Goal: Task Accomplishment & Management: Manage account settings

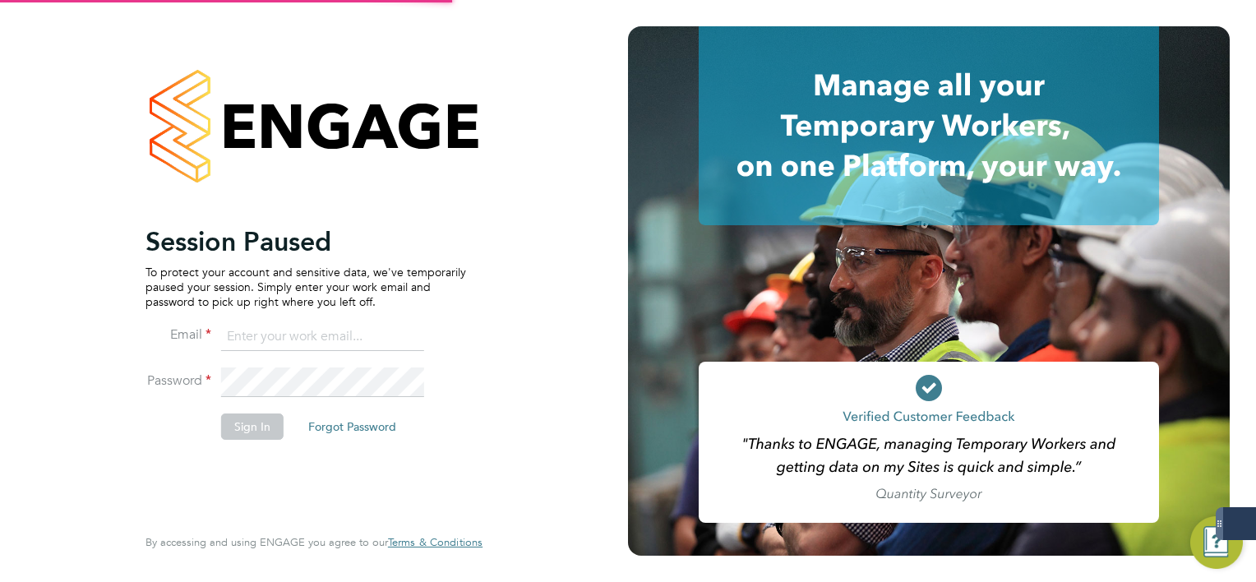
type input "mark.white@servicecare.org.uk"
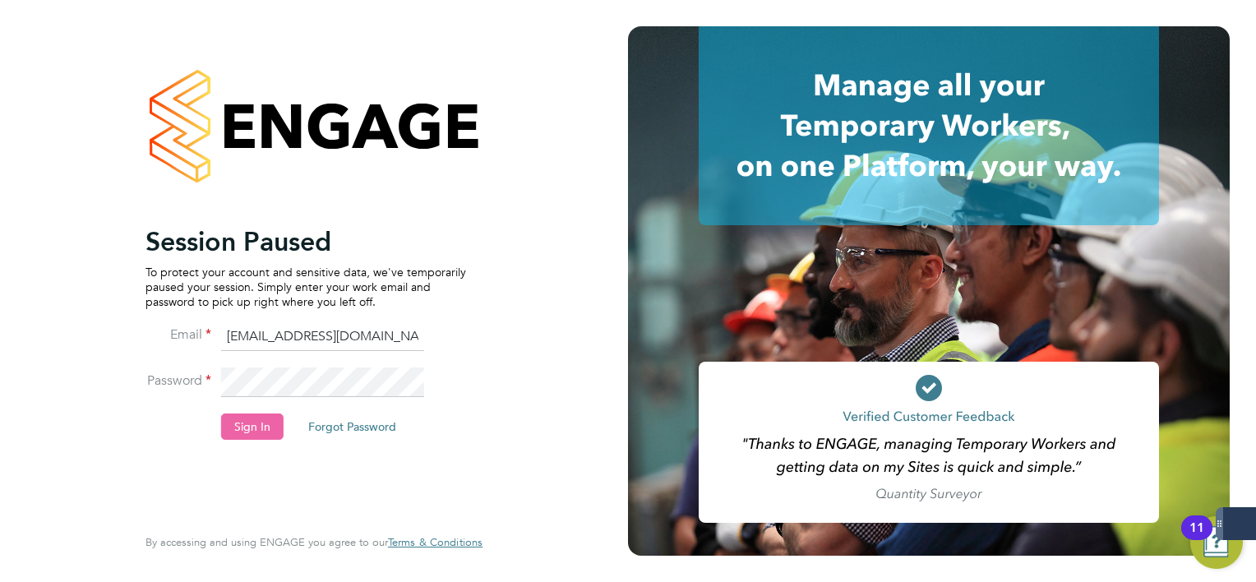
click at [263, 438] on button "Sign In" at bounding box center [252, 426] width 62 height 26
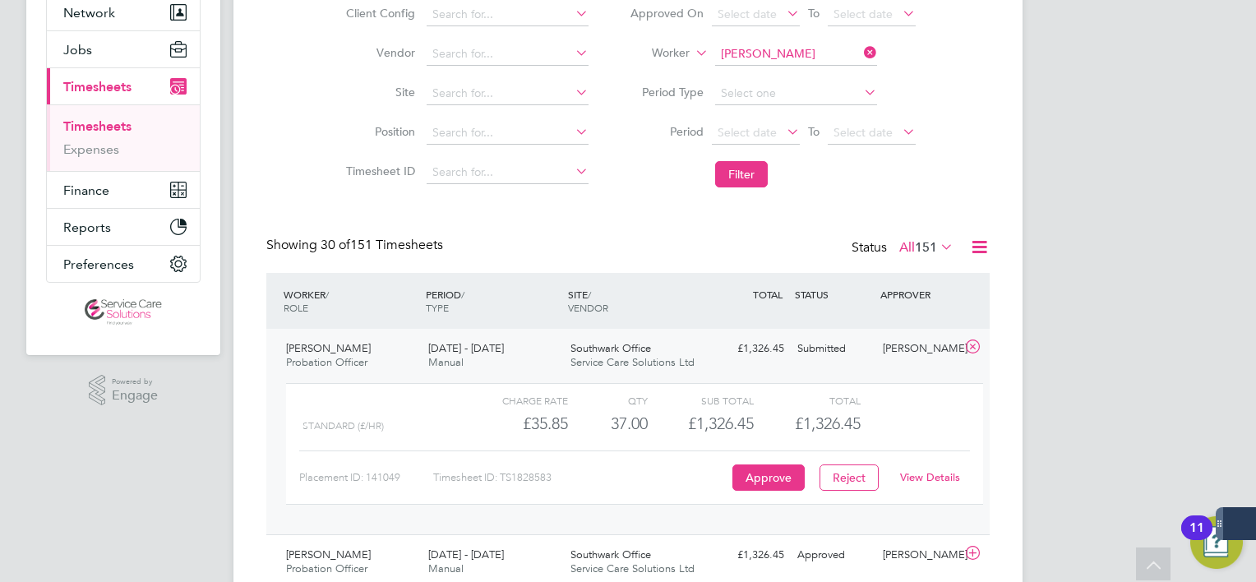
click at [860, 54] on icon at bounding box center [860, 52] width 0 height 23
click at [833, 53] on input at bounding box center [796, 54] width 162 height 23
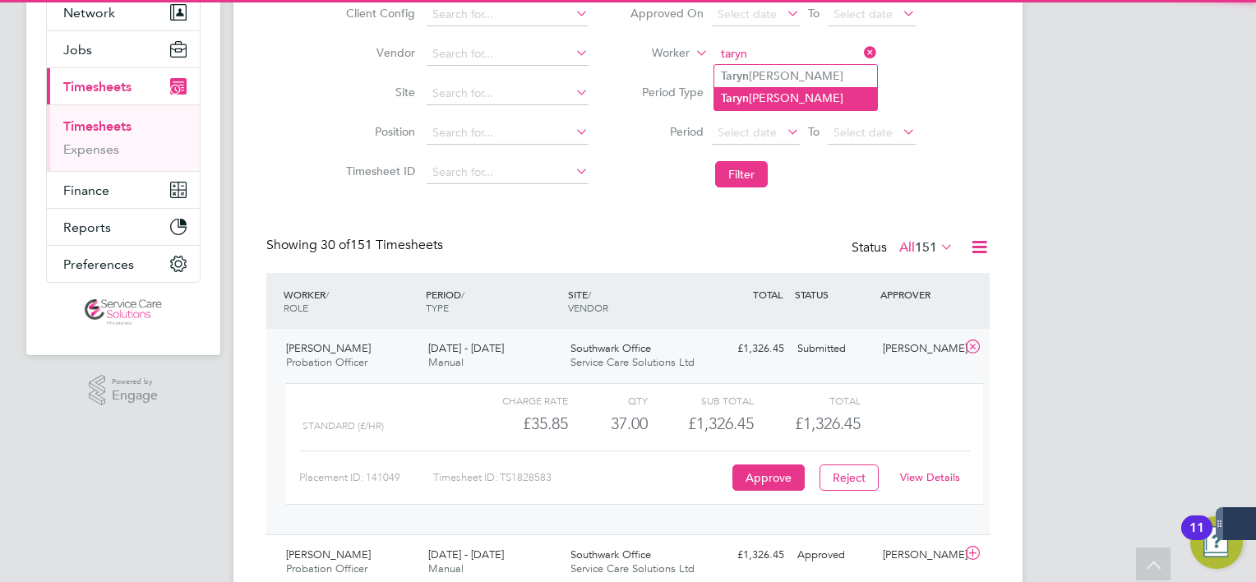
click at [825, 92] on li "Taryn Harris" at bounding box center [795, 98] width 163 height 22
type input "Taryn Harris"
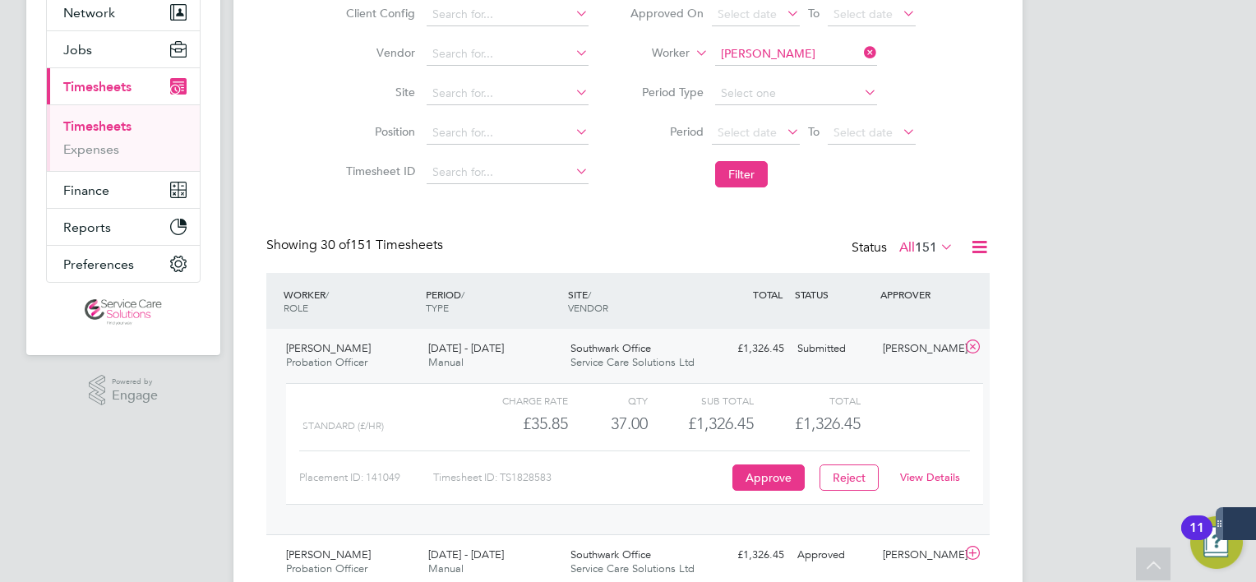
click at [763, 181] on button "Filter" at bounding box center [741, 174] width 53 height 26
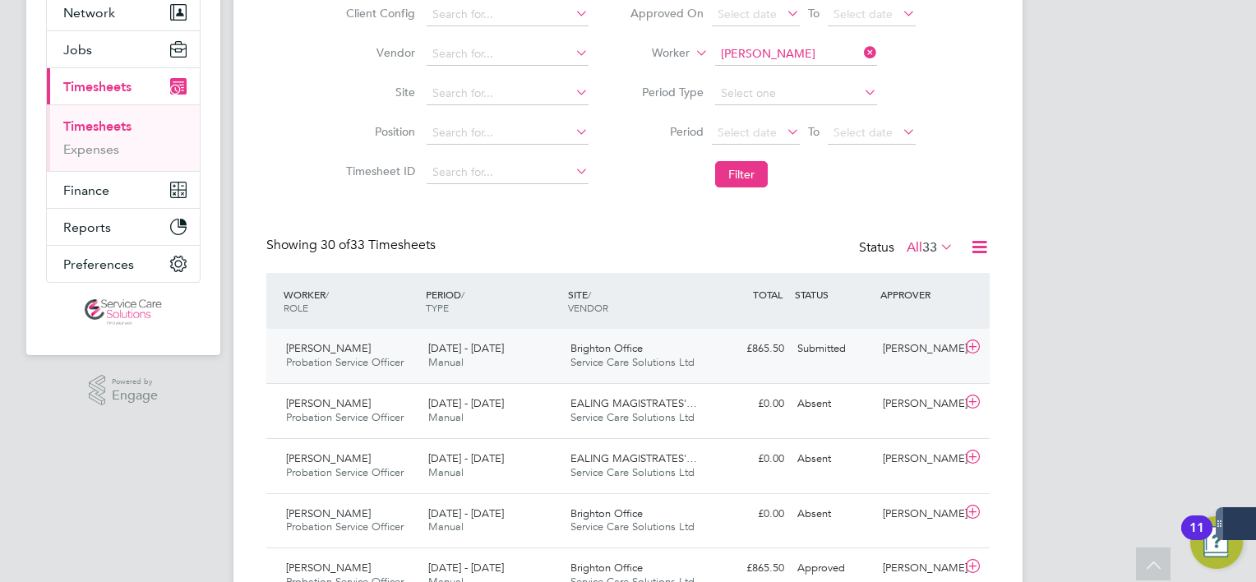
click at [679, 350] on div "Brighton Office Service Care Solutions Ltd" at bounding box center [635, 355] width 142 height 41
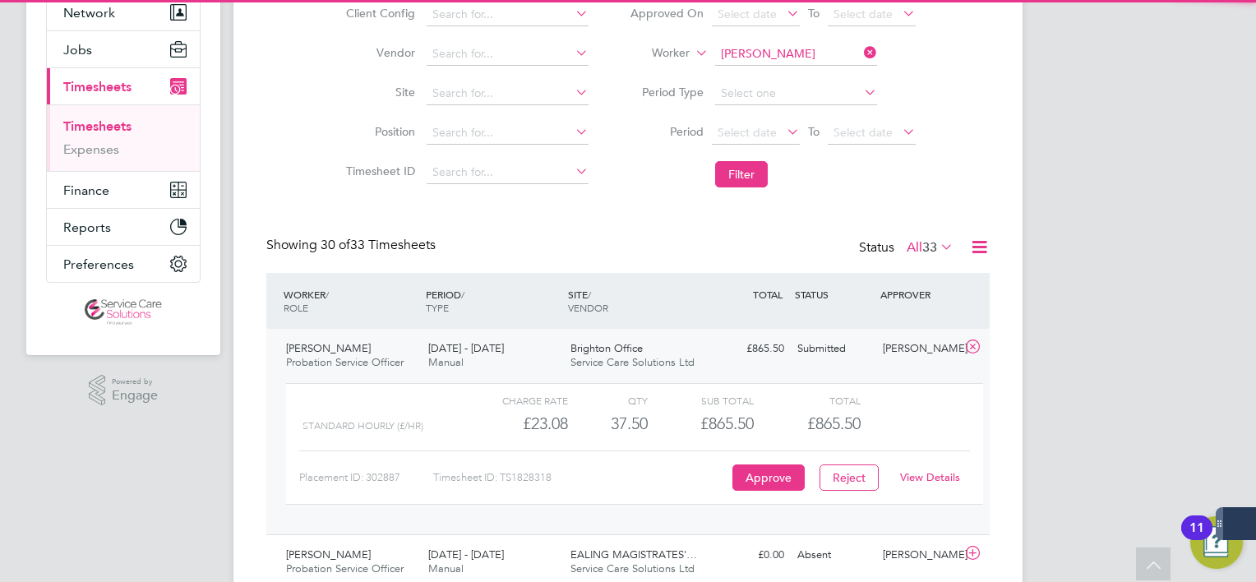
click at [927, 479] on link "View Details" at bounding box center [930, 477] width 60 height 14
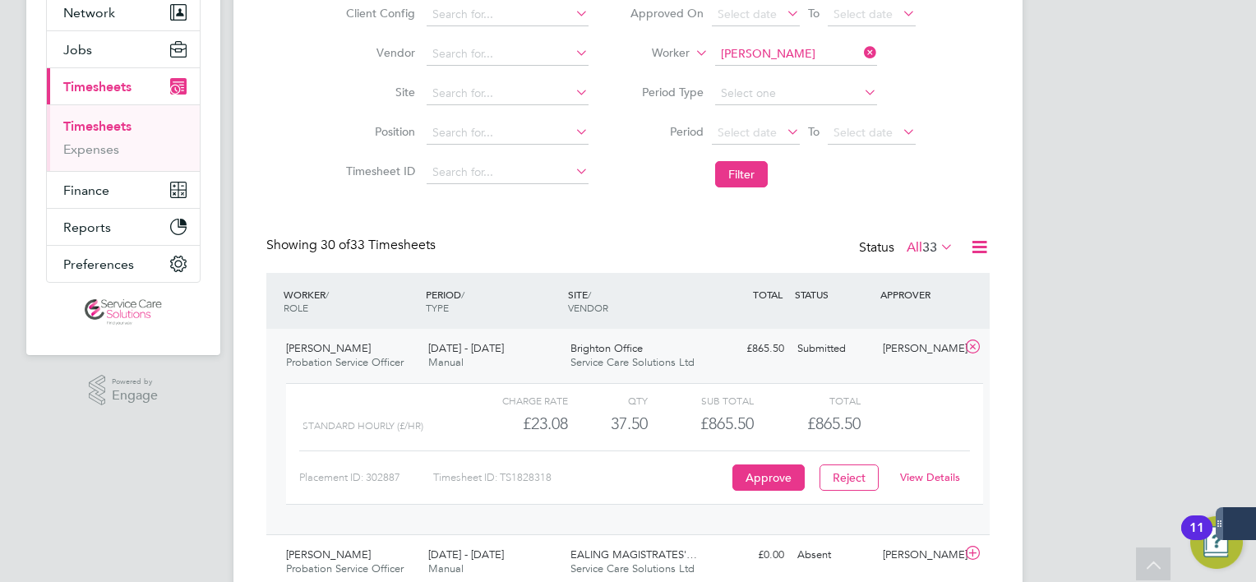
click at [928, 477] on link "View Details" at bounding box center [930, 477] width 60 height 14
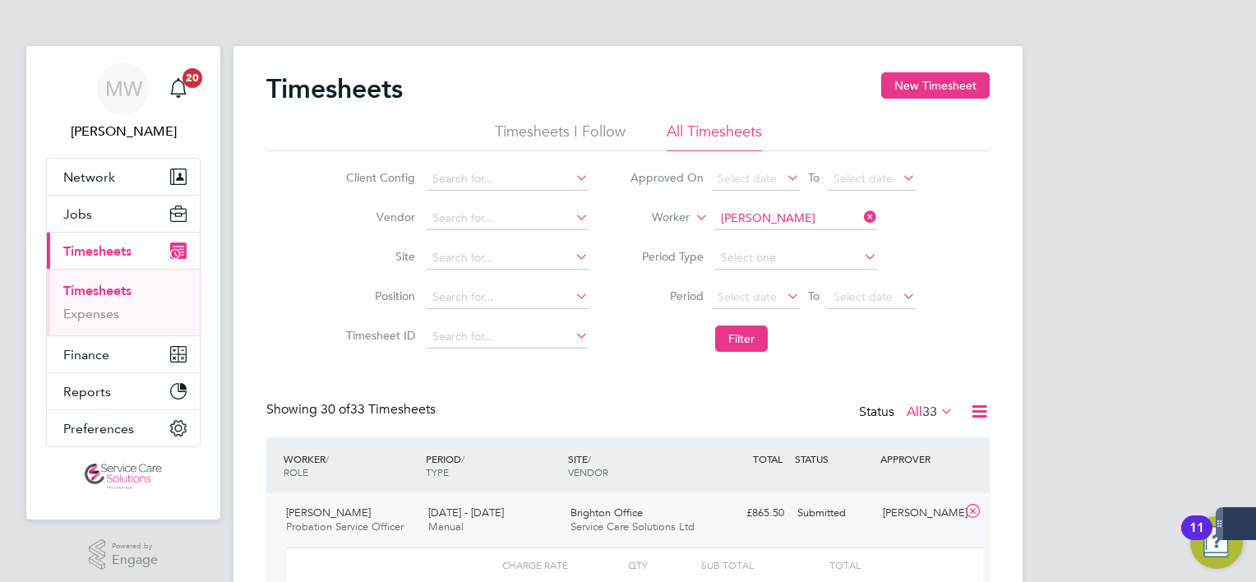
click at [860, 222] on icon at bounding box center [860, 216] width 0 height 23
click at [835, 217] on input at bounding box center [796, 218] width 162 height 23
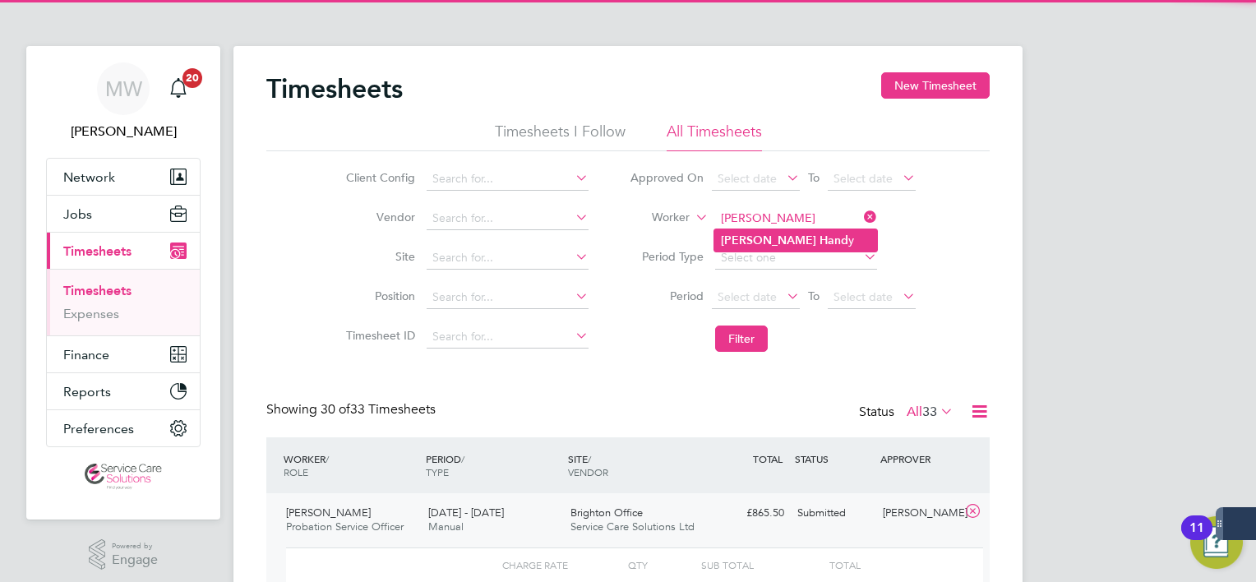
click at [825, 240] on li "John Hand y" at bounding box center [795, 240] width 163 height 22
type input "John Handy"
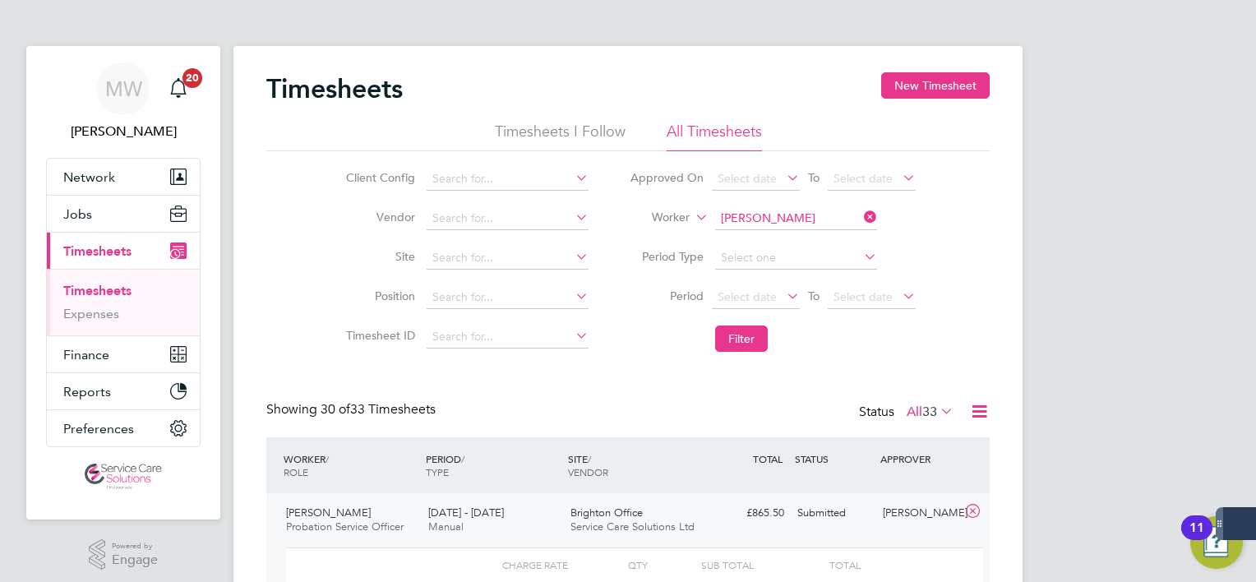
click at [749, 321] on li "Filter" at bounding box center [772, 338] width 327 height 43
click at [740, 334] on button "Filter" at bounding box center [741, 338] width 53 height 26
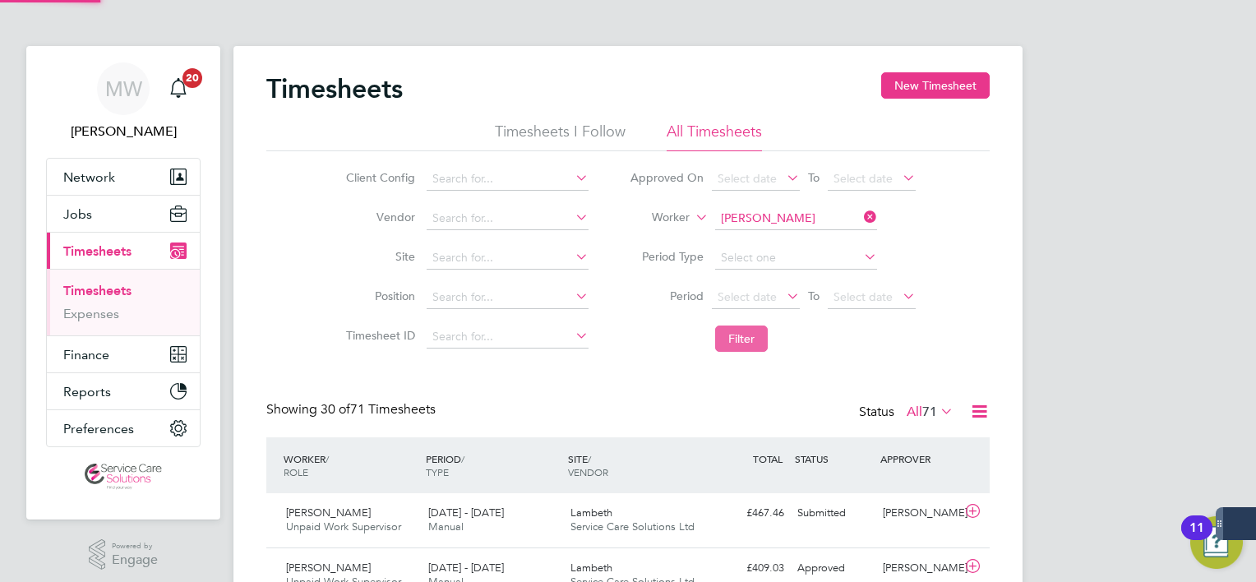
scroll to position [41, 143]
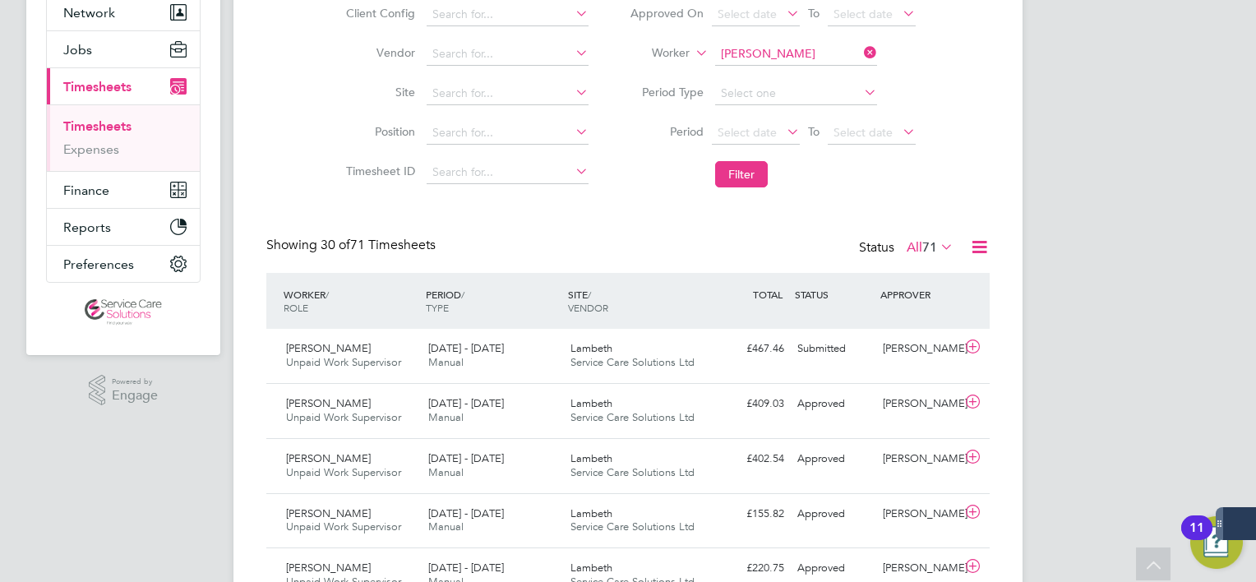
click at [64, 405] on div ".st0{fill:#C0C1C2;} Powered by Engage" at bounding box center [123, 390] width 194 height 71
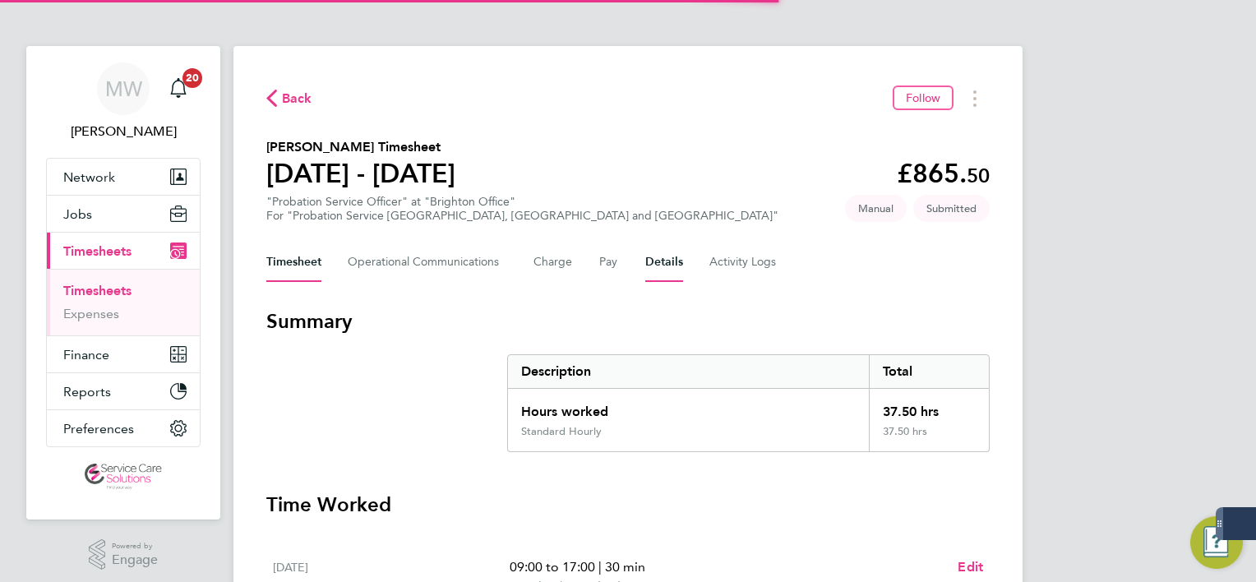
click at [652, 254] on button "Details" at bounding box center [664, 261] width 38 height 39
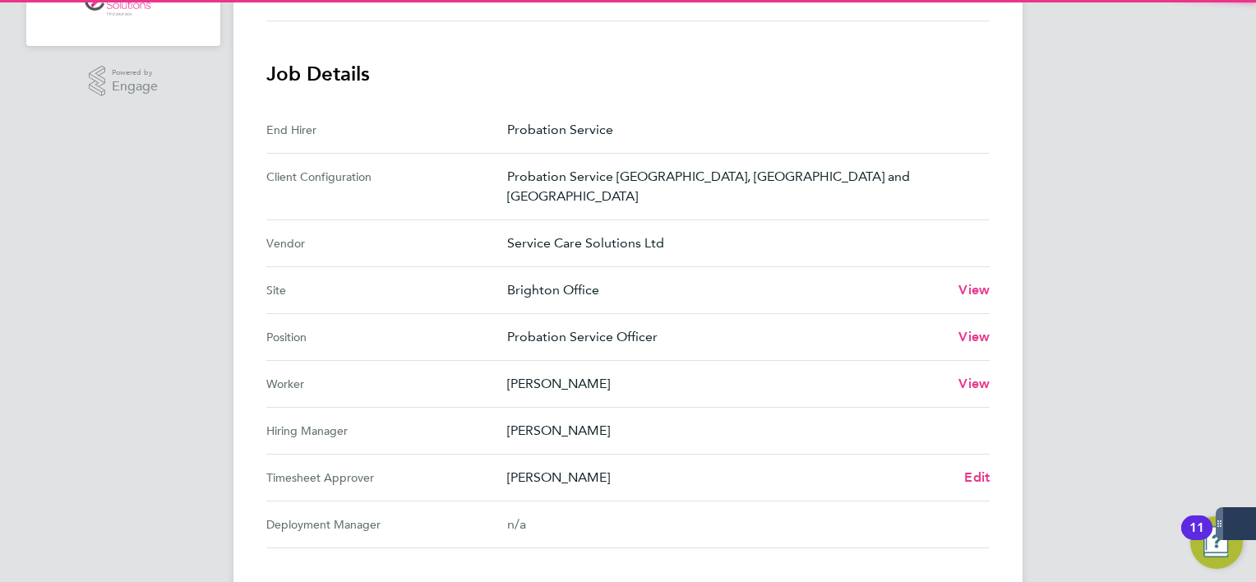
scroll to position [582, 0]
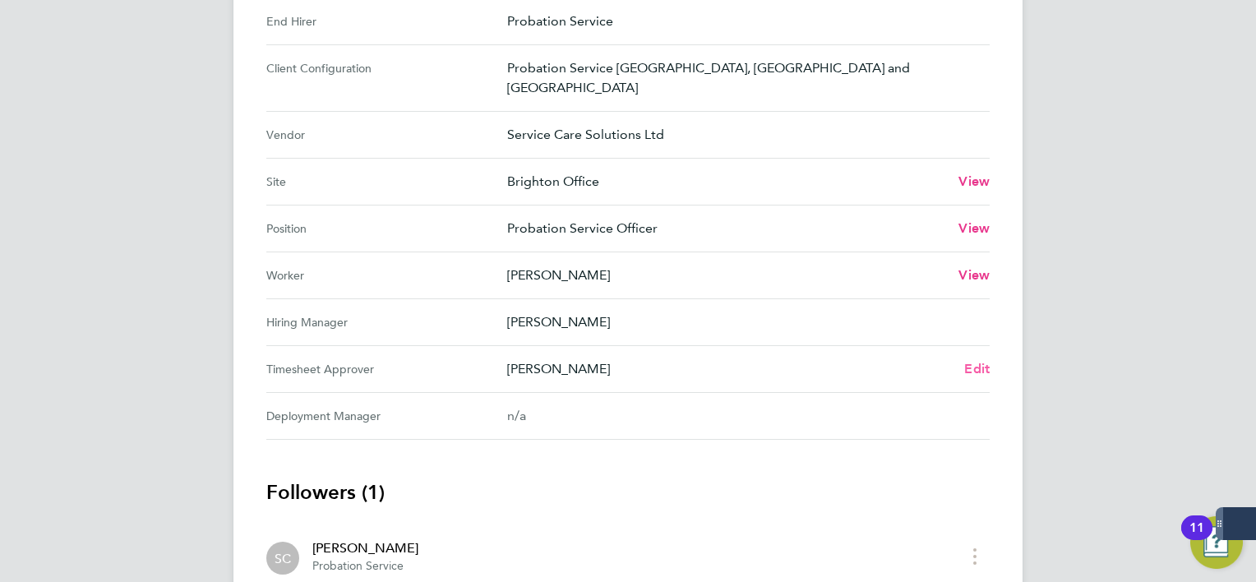
click at [970, 361] on span "Edit" at bounding box center [976, 369] width 25 height 16
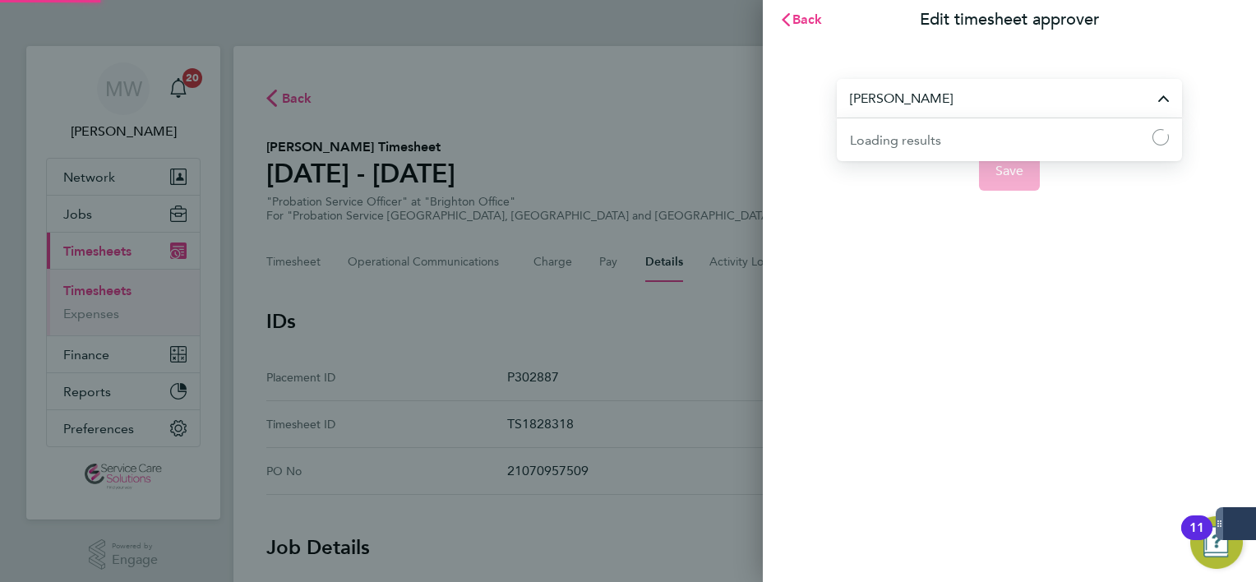
click at [910, 100] on input "Sharon Coleman" at bounding box center [1008, 98] width 345 height 39
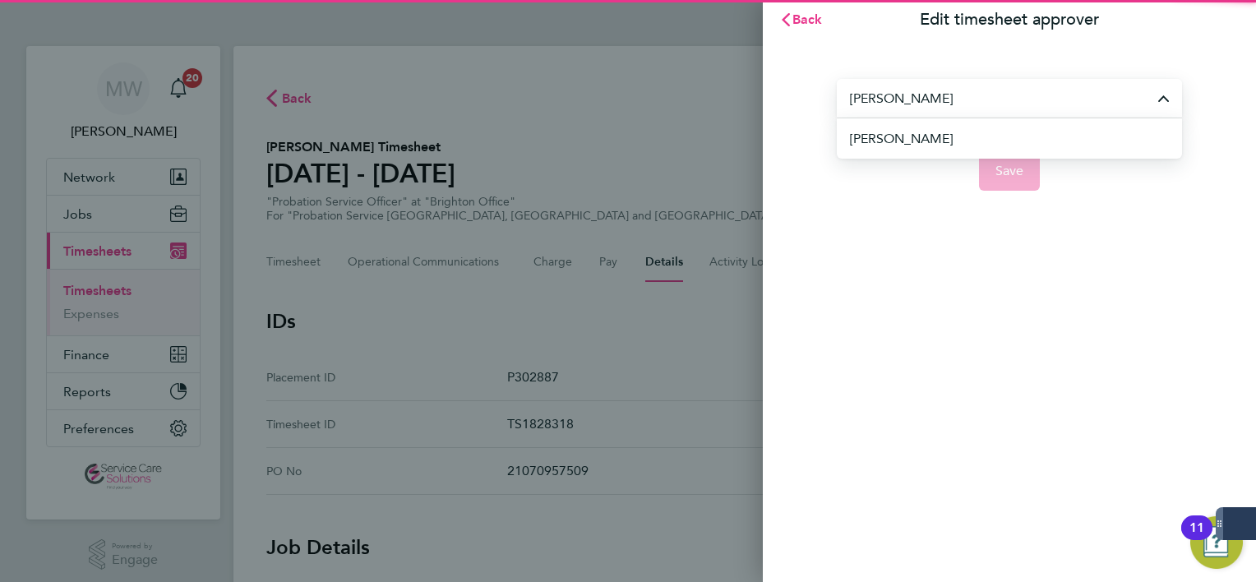
click at [915, 119] on li "Fiona Oshea" at bounding box center [1016, 138] width 332 height 40
type input "Fiona Oshea"
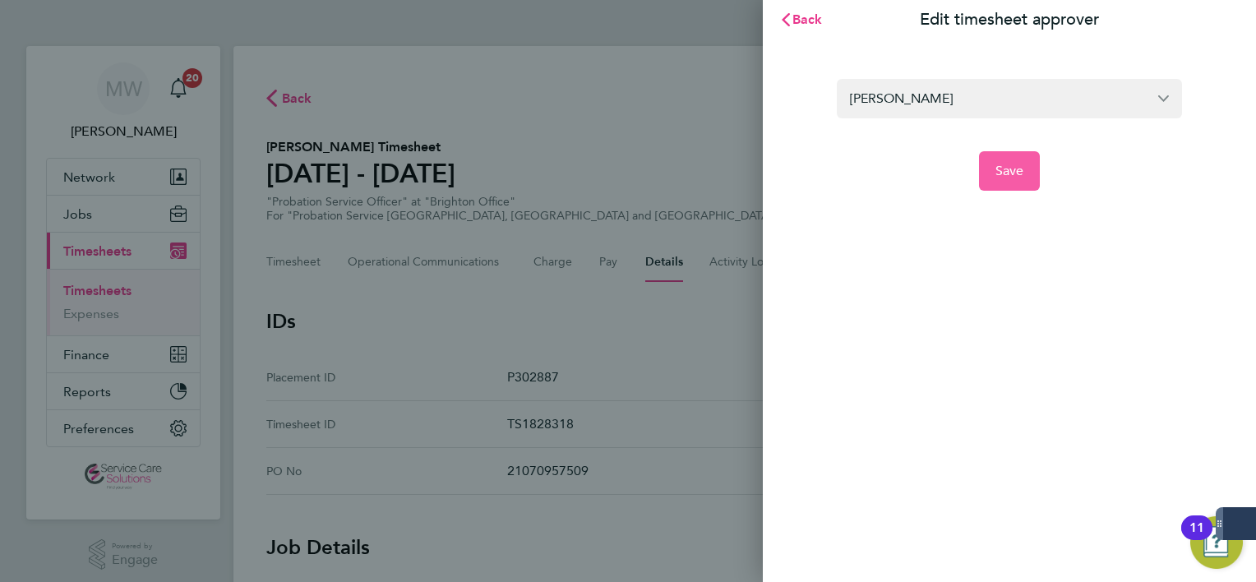
click at [1021, 177] on span "Save" at bounding box center [1009, 171] width 29 height 16
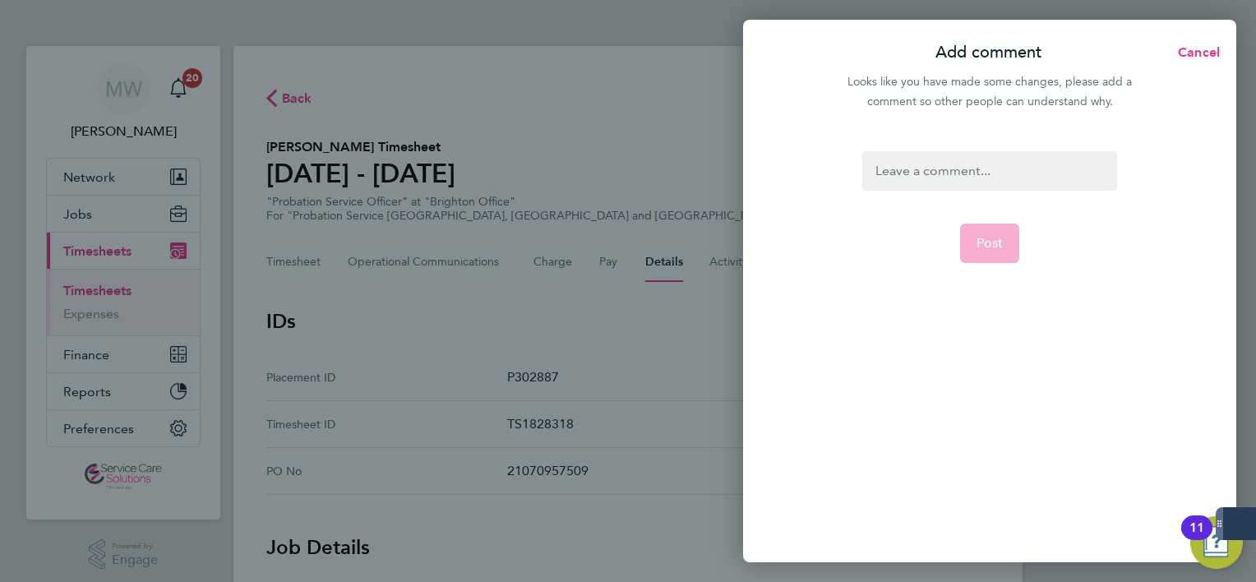
click at [979, 174] on div at bounding box center [989, 170] width 254 height 39
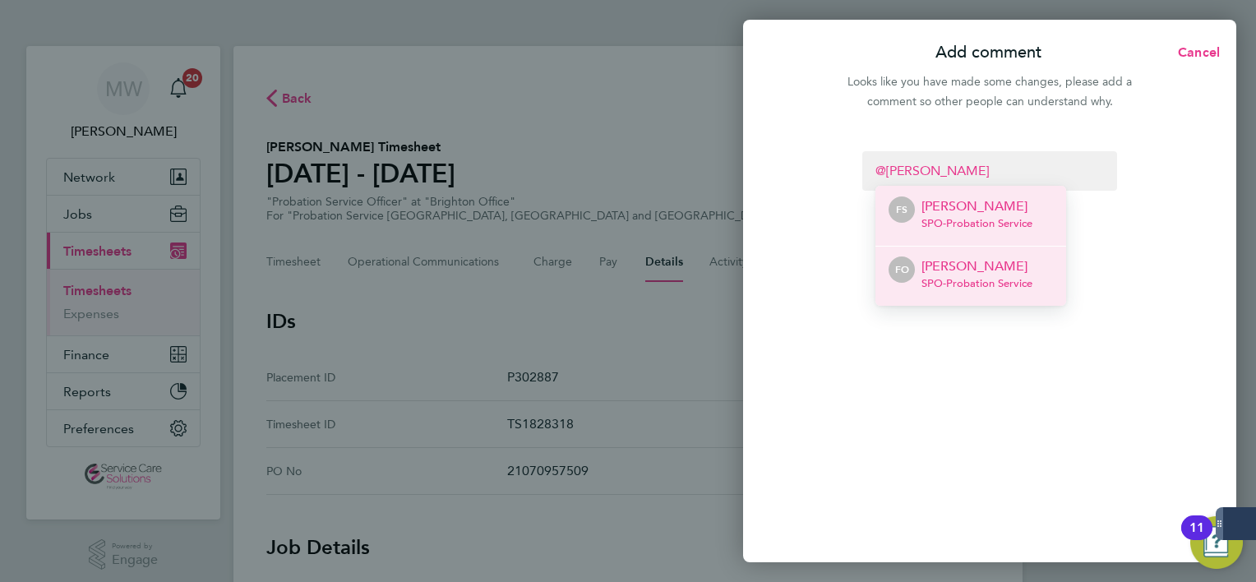
click at [948, 263] on p "Fiona Oshea" at bounding box center [976, 266] width 111 height 20
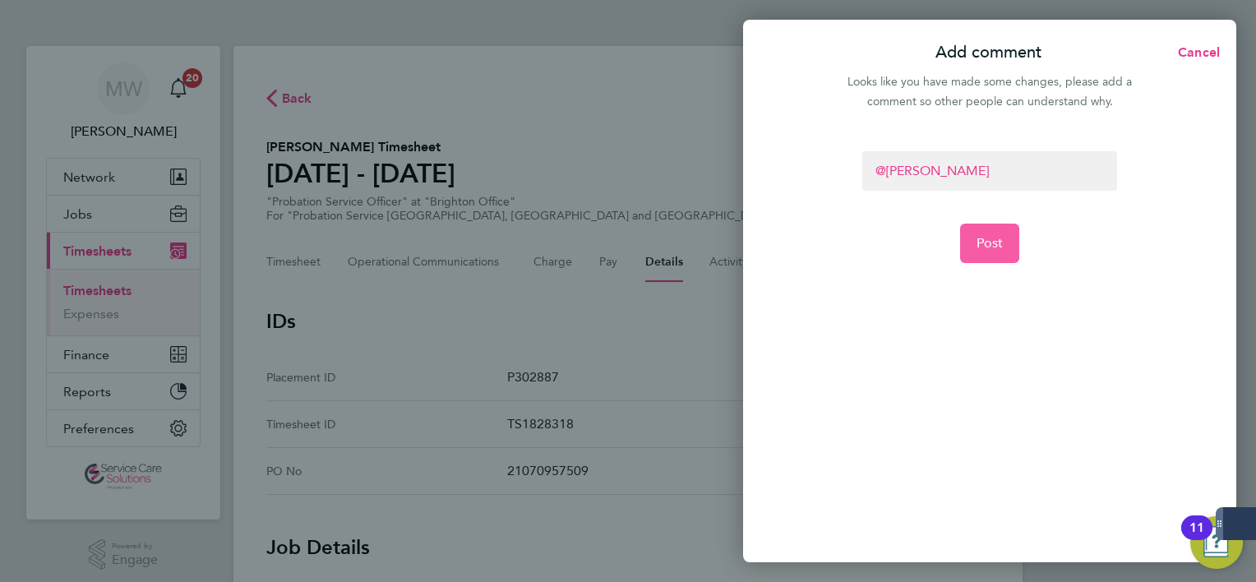
click at [980, 237] on span "Post" at bounding box center [989, 243] width 27 height 16
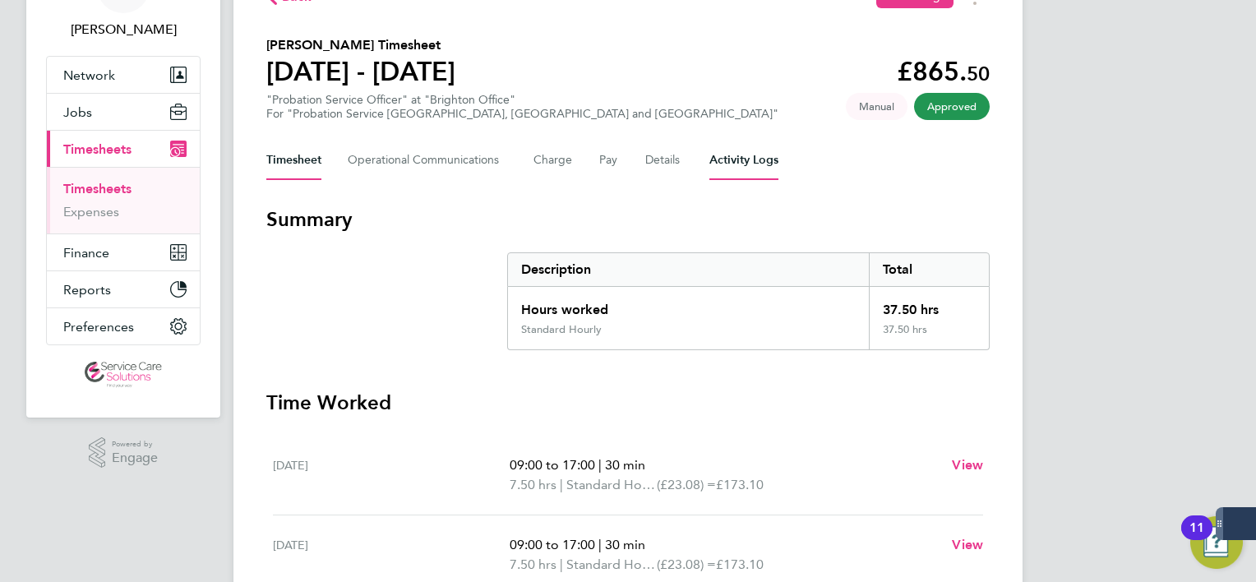
scroll to position [164, 0]
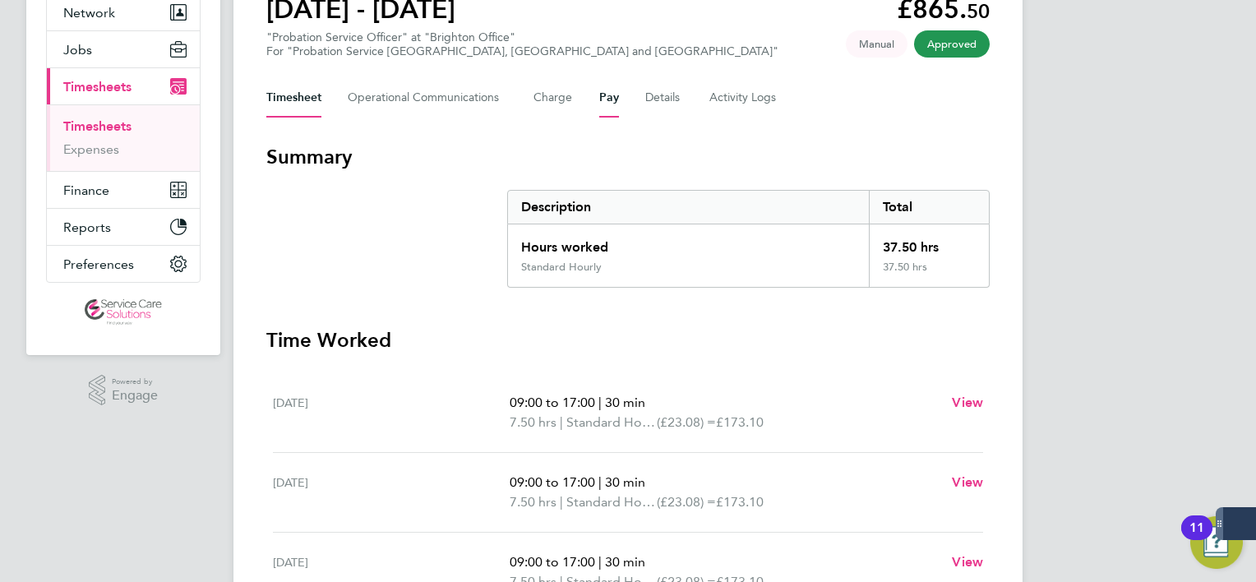
click at [610, 94] on button "Pay" at bounding box center [609, 97] width 20 height 39
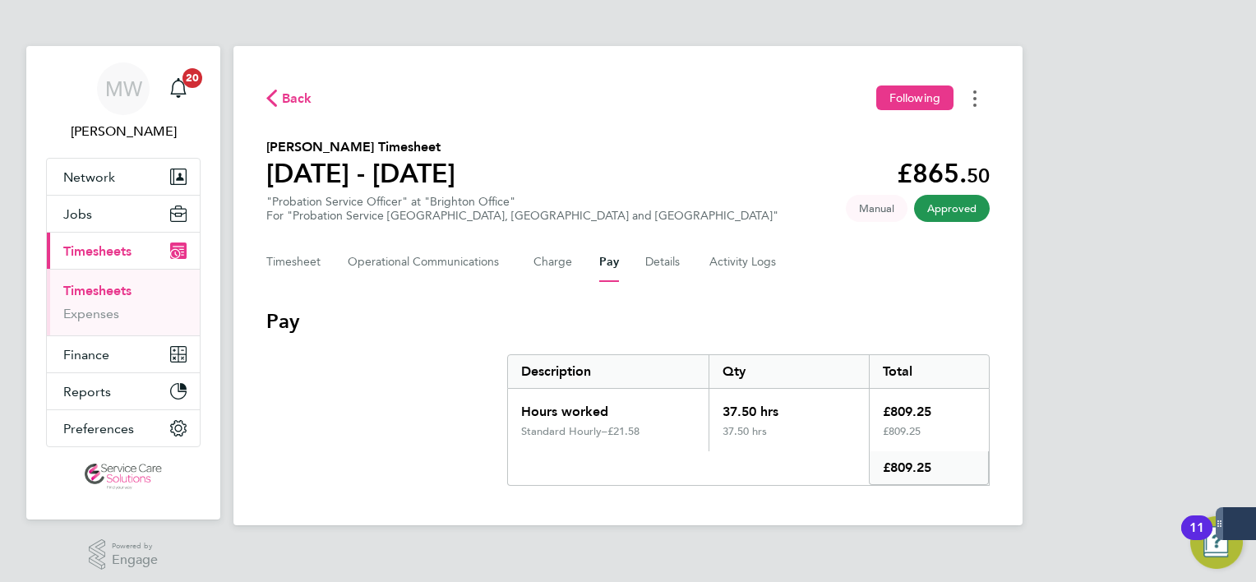
click at [988, 97] on button "Timesheets Menu" at bounding box center [975, 97] width 30 height 25
click at [920, 144] on link "Download timesheet" at bounding box center [890, 134] width 197 height 33
